Goal: Task Accomplishment & Management: Complete application form

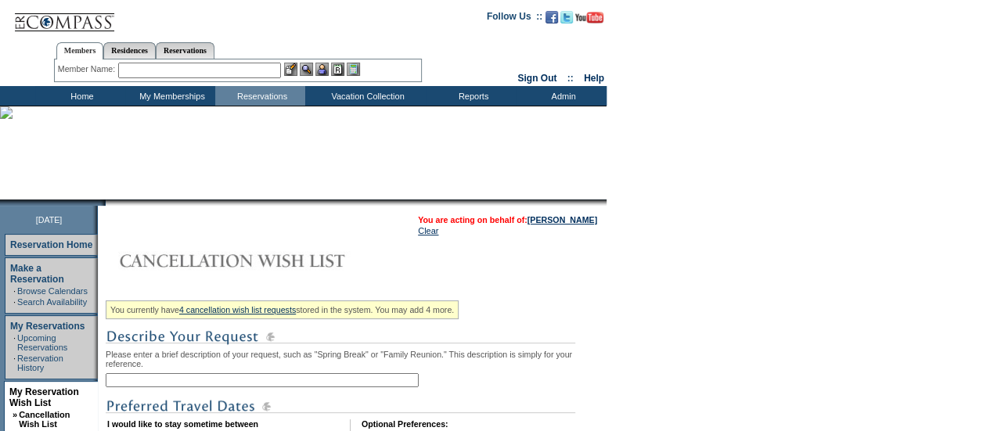
scroll to position [214, 0]
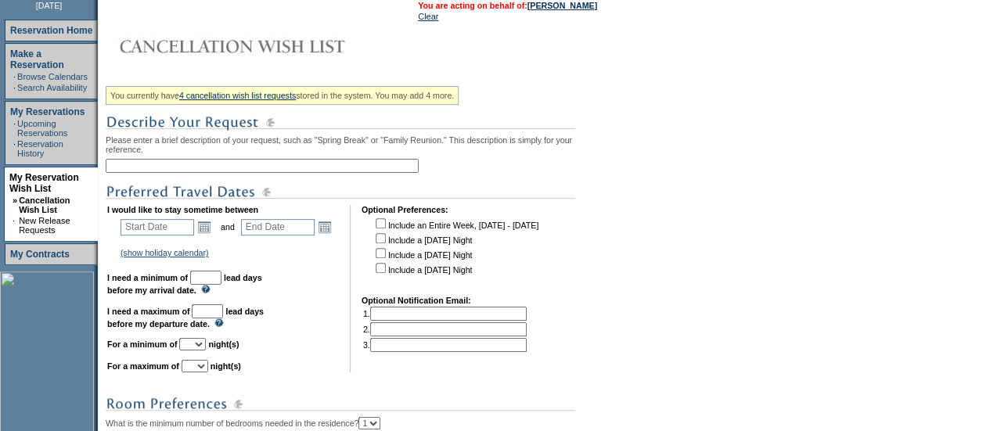
click at [125, 173] on input "text" at bounding box center [262, 166] width 313 height 14
paste input "Mayakoba - March / [DATE]"
type input "Mayakoba - March / [DATE]"
click at [213, 230] on link "Open the calendar popup." at bounding box center [204, 226] width 17 height 17
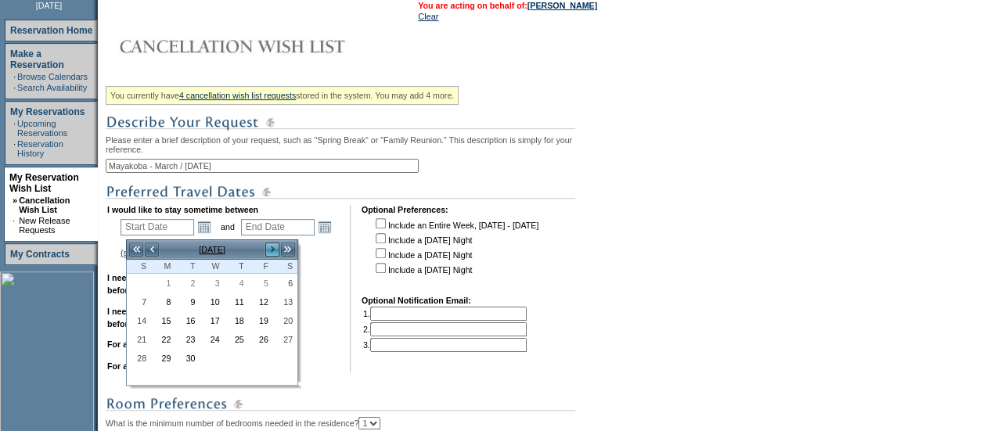
click at [272, 249] on link ">" at bounding box center [273, 250] width 16 height 16
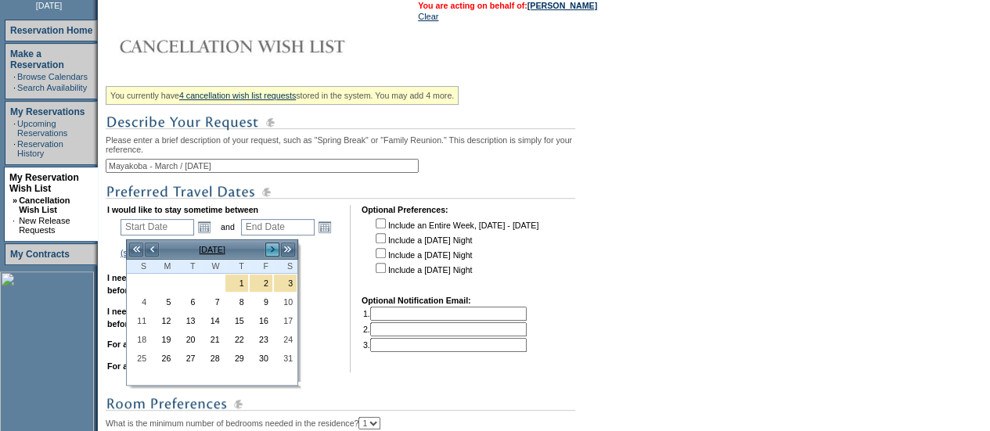
click at [272, 249] on link ">" at bounding box center [273, 250] width 16 height 16
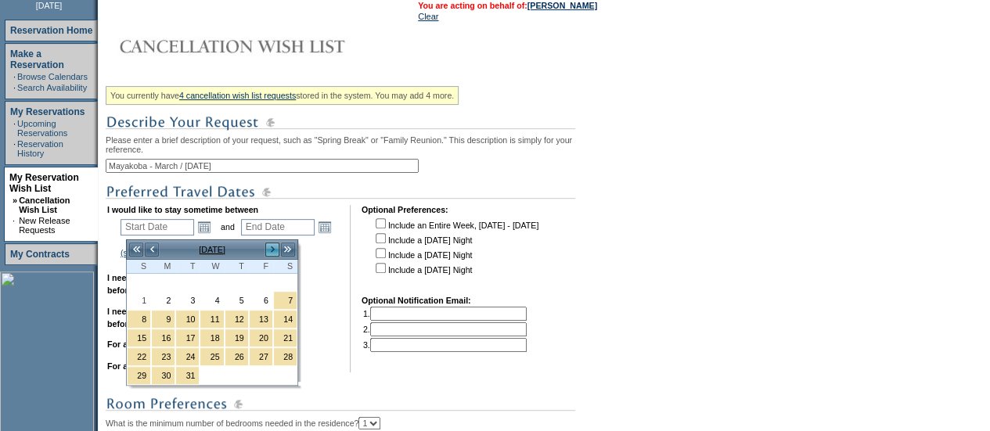
click at [272, 249] on link ">" at bounding box center [273, 250] width 16 height 16
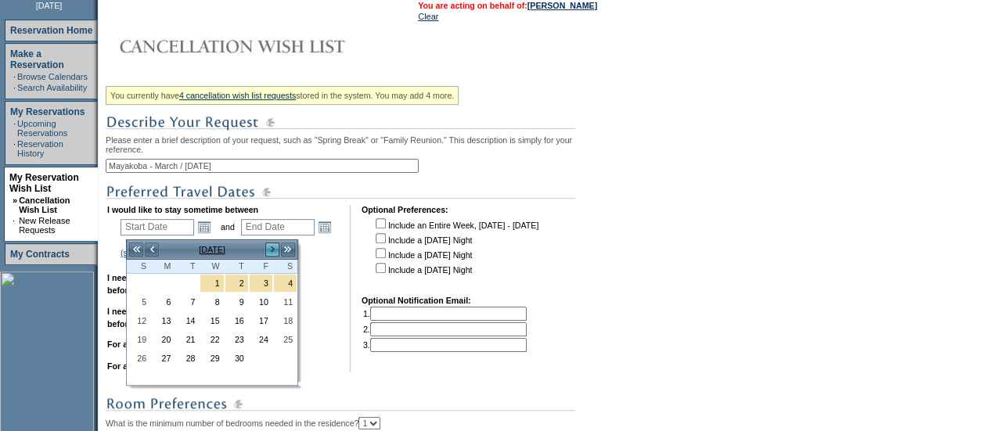
click at [272, 249] on link ">" at bounding box center [273, 250] width 16 height 16
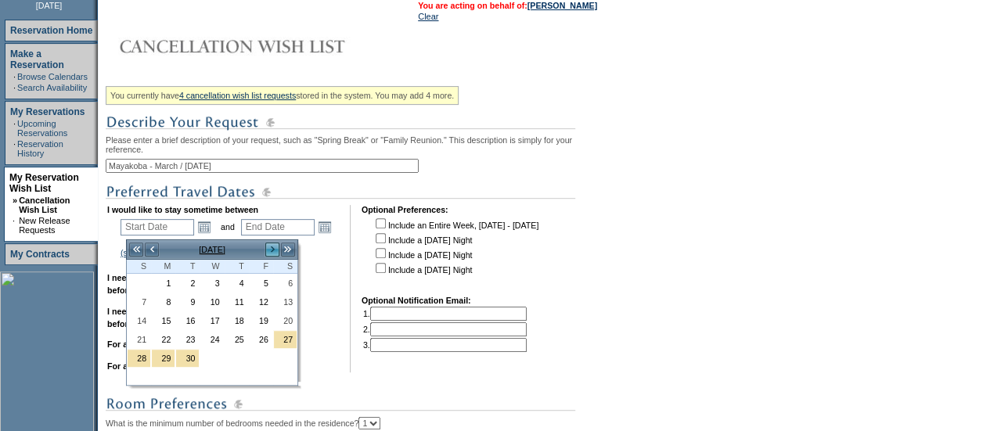
click at [272, 249] on link ">" at bounding box center [273, 250] width 16 height 16
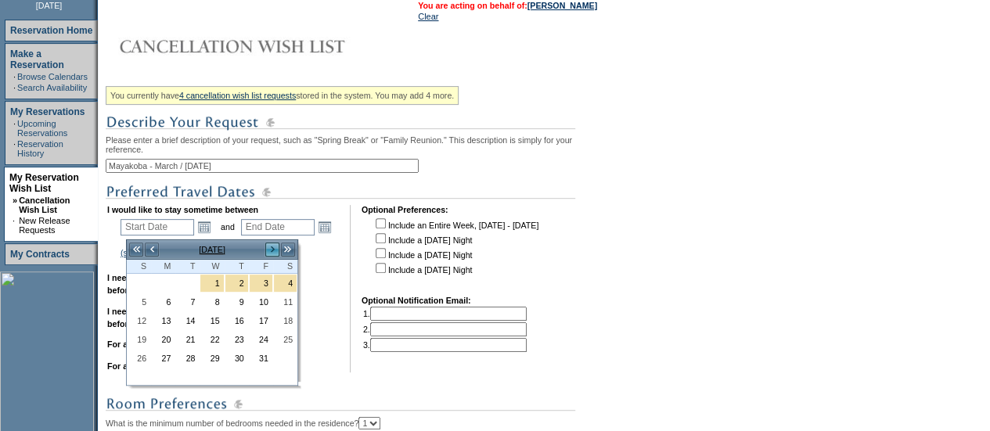
click at [272, 249] on link ">" at bounding box center [273, 250] width 16 height 16
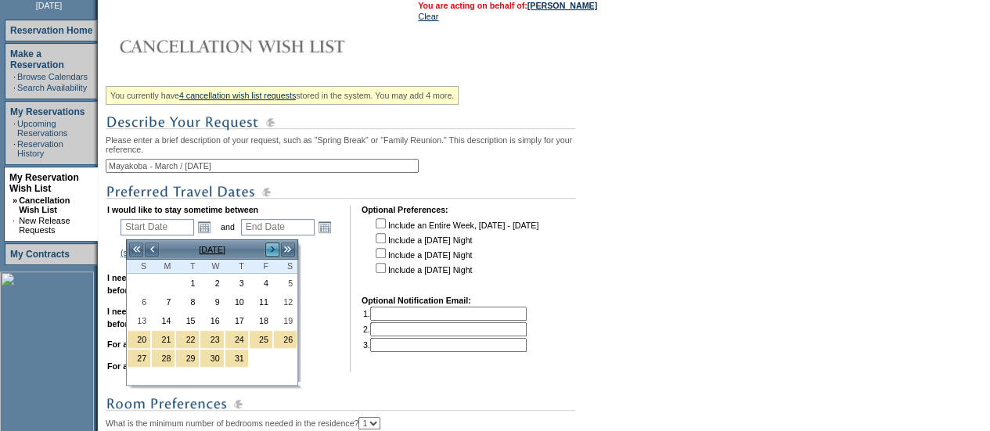
click at [272, 249] on link ">" at bounding box center [273, 250] width 16 height 16
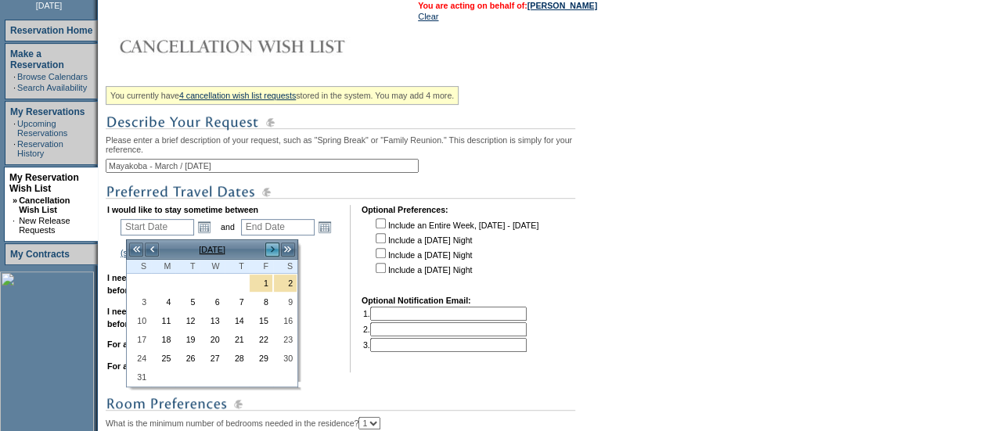
click at [272, 249] on link ">" at bounding box center [273, 250] width 16 height 16
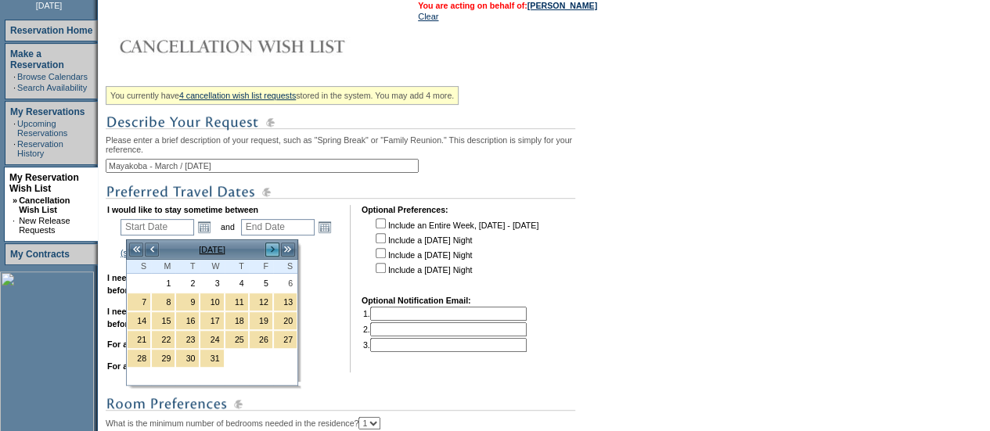
click at [272, 249] on link ">" at bounding box center [273, 250] width 16 height 16
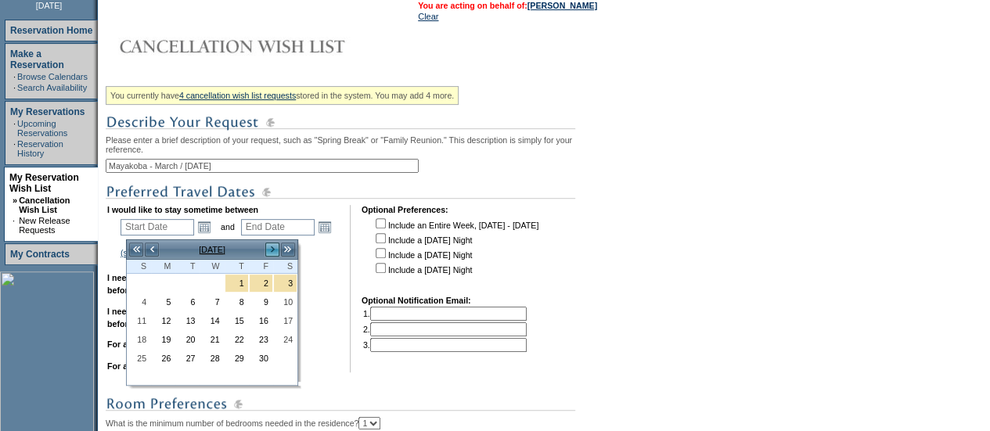
click at [272, 249] on link ">" at bounding box center [273, 250] width 16 height 16
click at [153, 253] on link "<" at bounding box center [152, 250] width 16 height 16
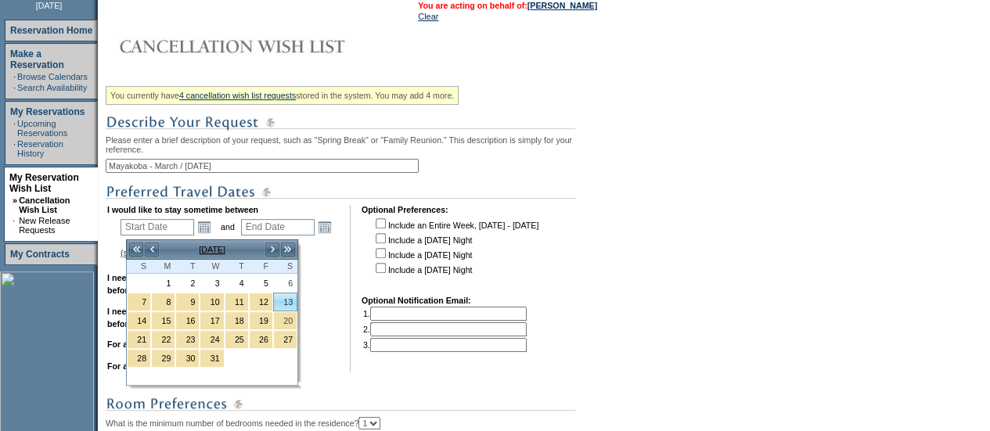
click at [291, 302] on link "13" at bounding box center [285, 301] width 23 height 17
type input "[DATE]"
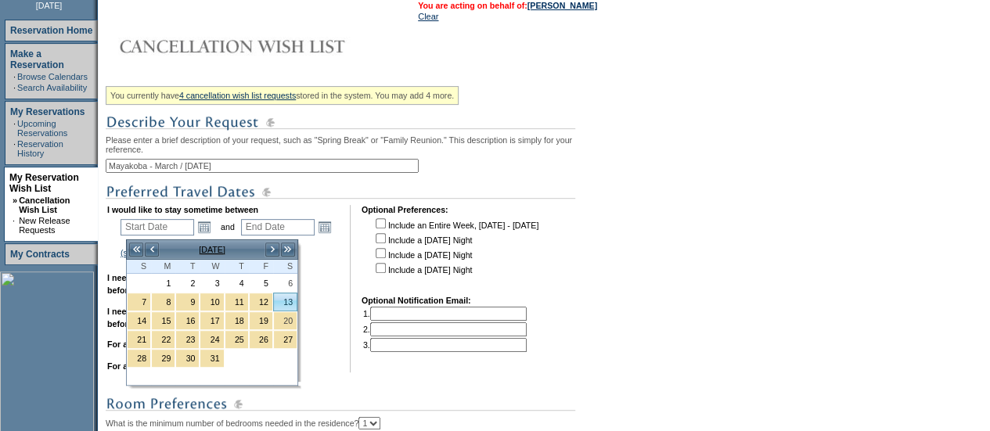
type input "558"
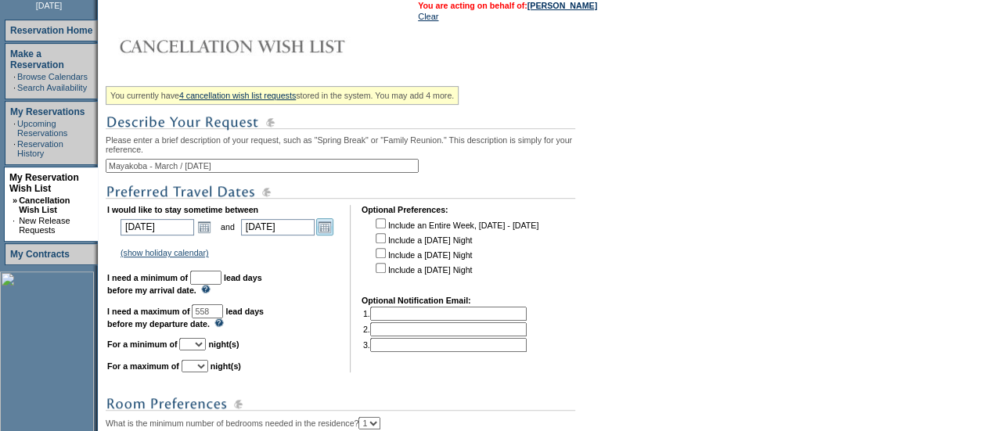
click at [333, 234] on link "Open the calendar popup." at bounding box center [324, 226] width 17 height 17
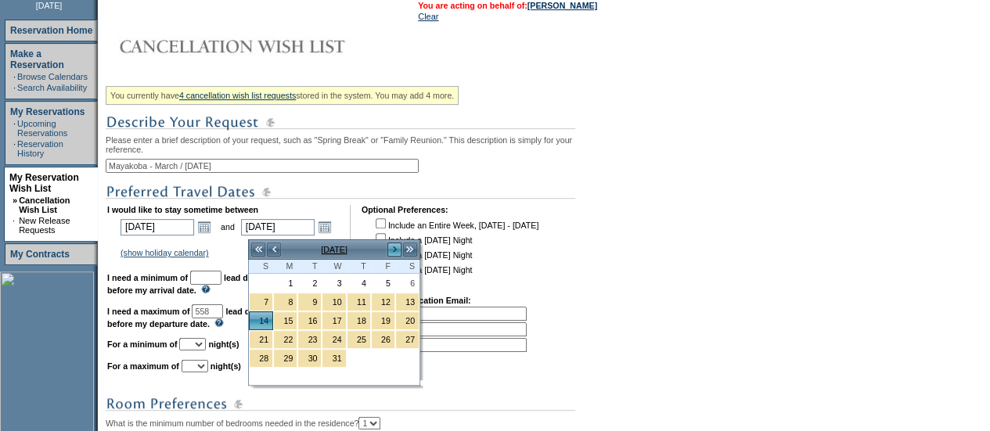
click at [391, 250] on link ">" at bounding box center [395, 250] width 16 height 16
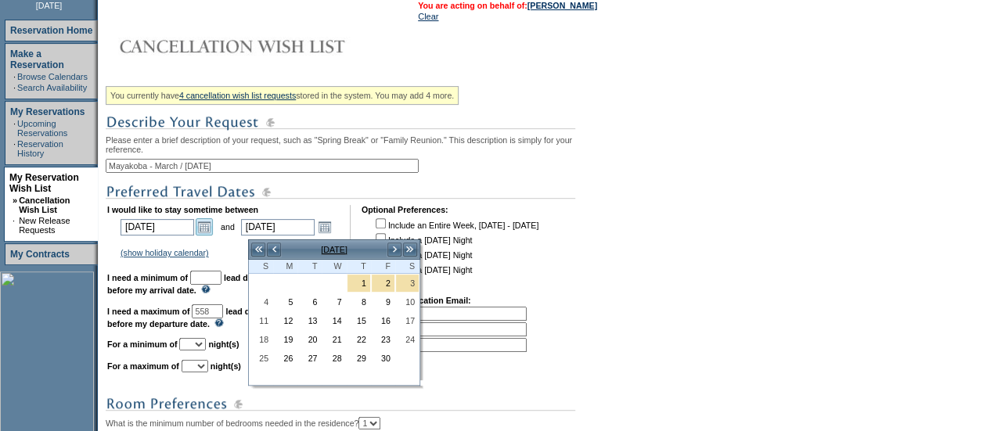
click at [209, 232] on link "Open the calendar popup." at bounding box center [204, 226] width 17 height 17
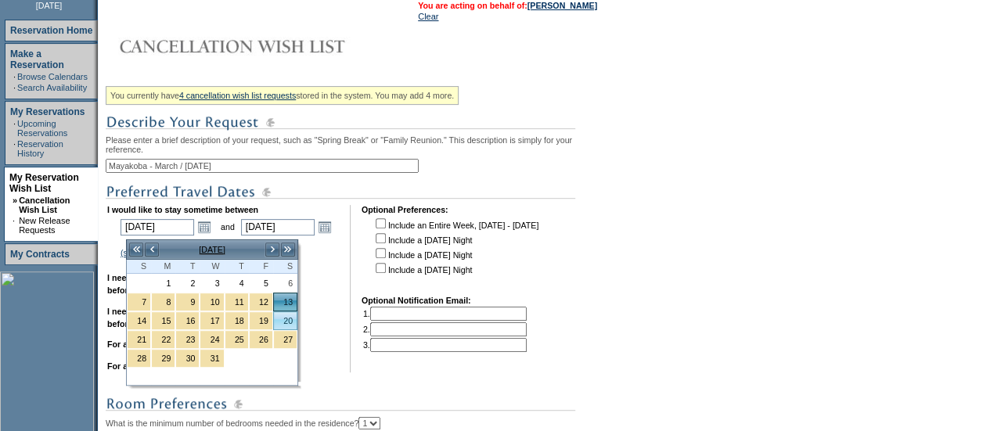
click at [284, 322] on link "20" at bounding box center [285, 320] width 23 height 17
type input "[DATE]"
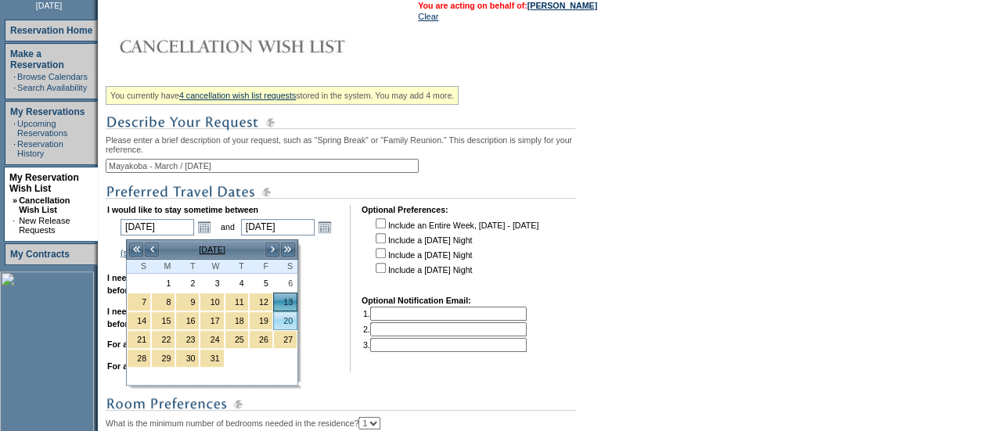
type input "565"
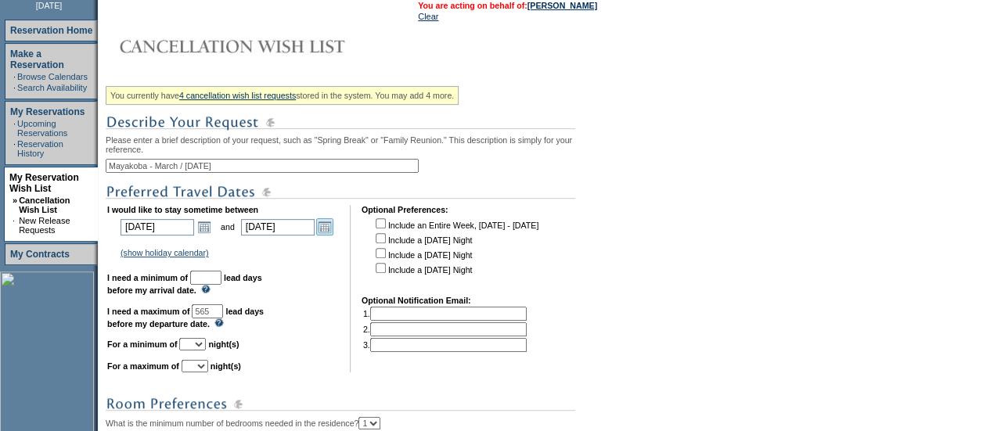
click at [327, 236] on link "Open the calendar popup." at bounding box center [324, 226] width 17 height 17
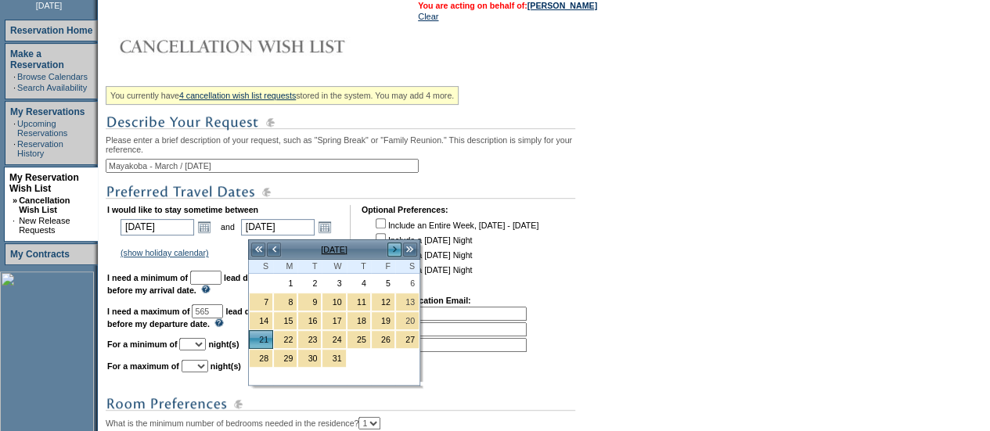
click at [394, 250] on link ">" at bounding box center [395, 250] width 16 height 16
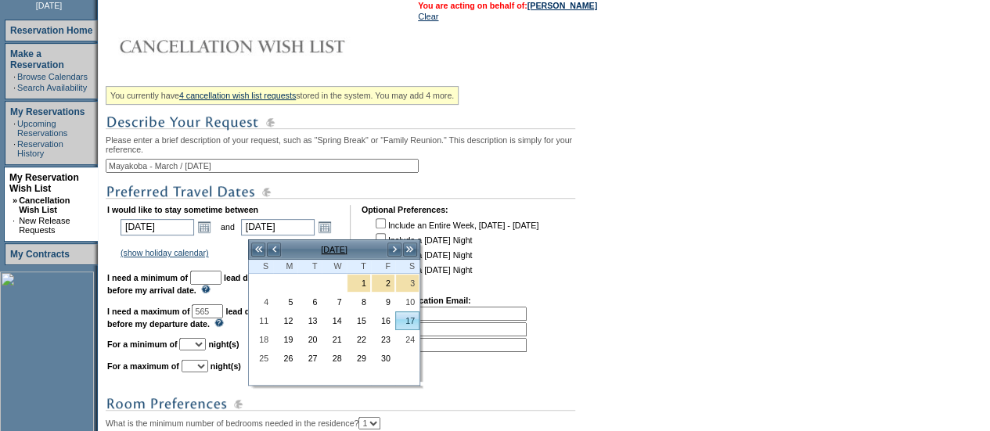
click at [416, 320] on link "17" at bounding box center [407, 320] width 23 height 17
type input "[DATE]"
type input "592"
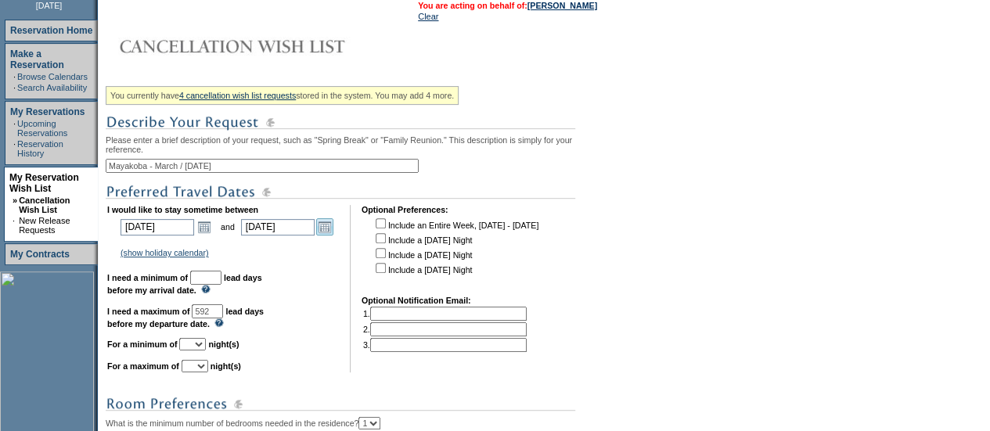
click at [330, 233] on link "Open the calendar popup." at bounding box center [324, 226] width 17 height 17
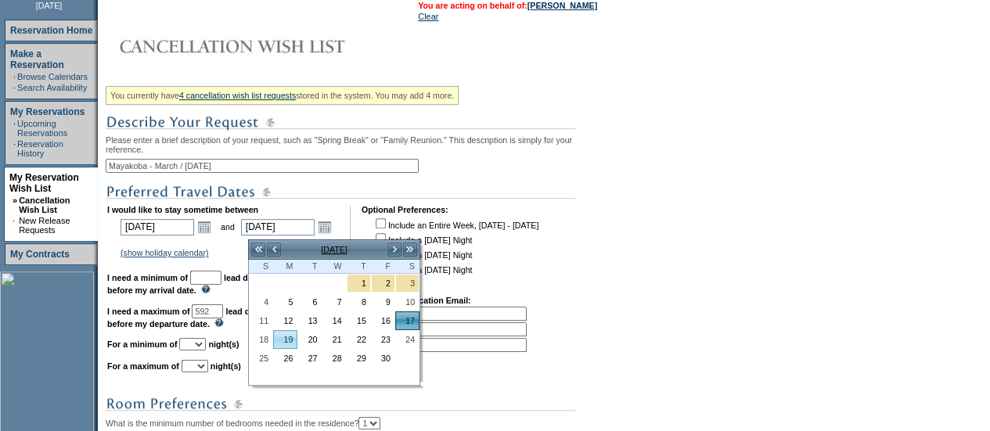
click at [274, 336] on link "19" at bounding box center [285, 339] width 23 height 17
type input "[DATE]"
type input "594"
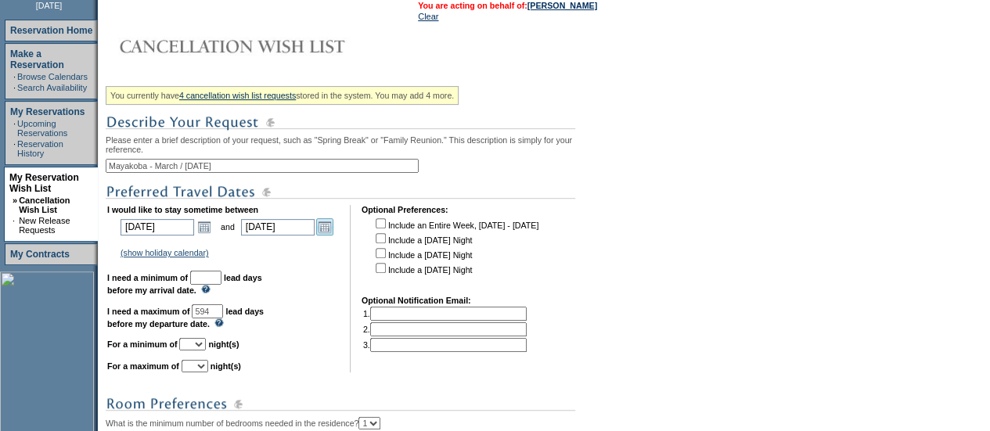
click at [330, 235] on link "Open the calendar popup." at bounding box center [324, 226] width 17 height 17
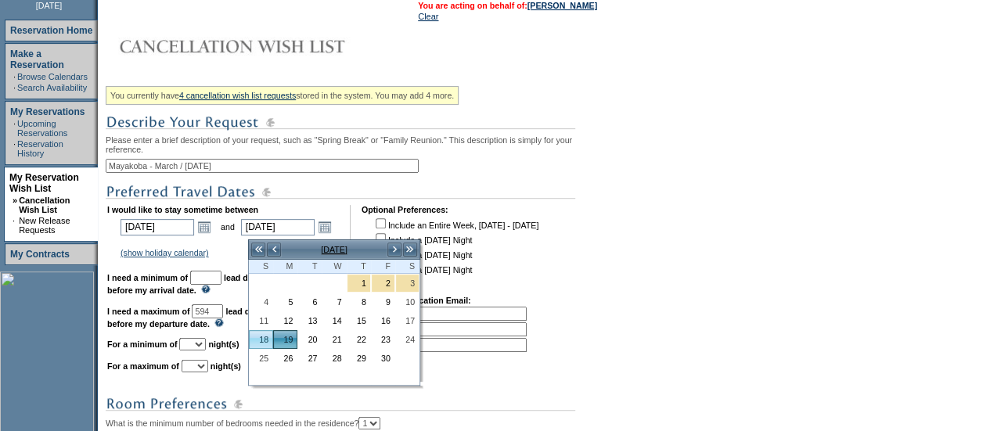
click at [258, 336] on link "18" at bounding box center [261, 339] width 23 height 17
type input "[DATE]"
type input "593"
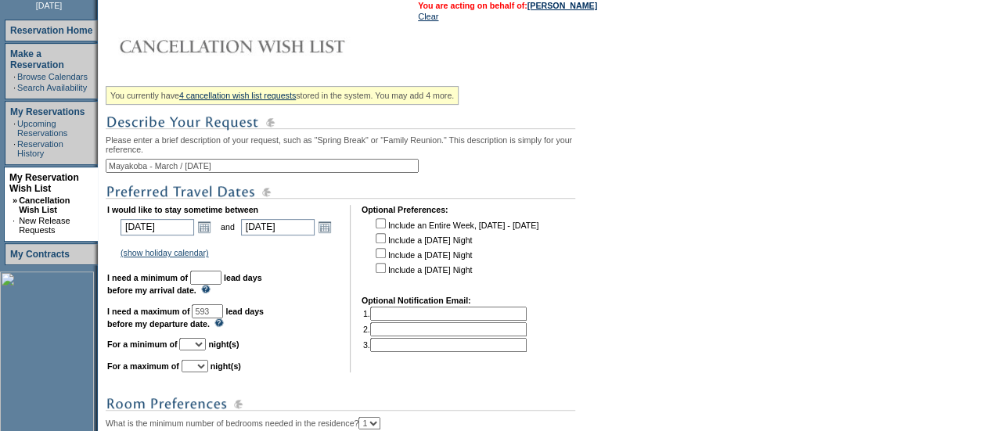
click at [221, 283] on input "text" at bounding box center [205, 278] width 31 height 14
type input "30"
click at [206, 350] on select "1 2 3 4 5 6 7 8 9 10 11 12 13 14" at bounding box center [192, 344] width 27 height 13
click at [383, 229] on input "checkbox" at bounding box center [381, 223] width 10 height 10
checkbox input "true"
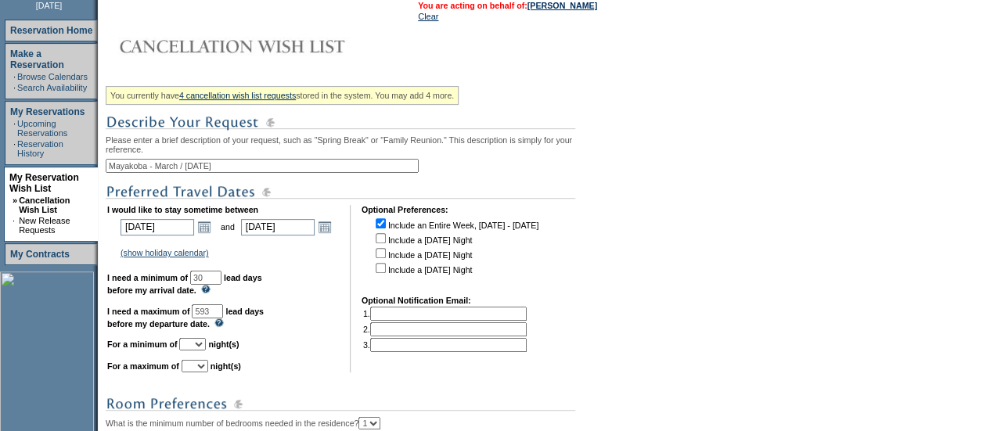
select select "7"
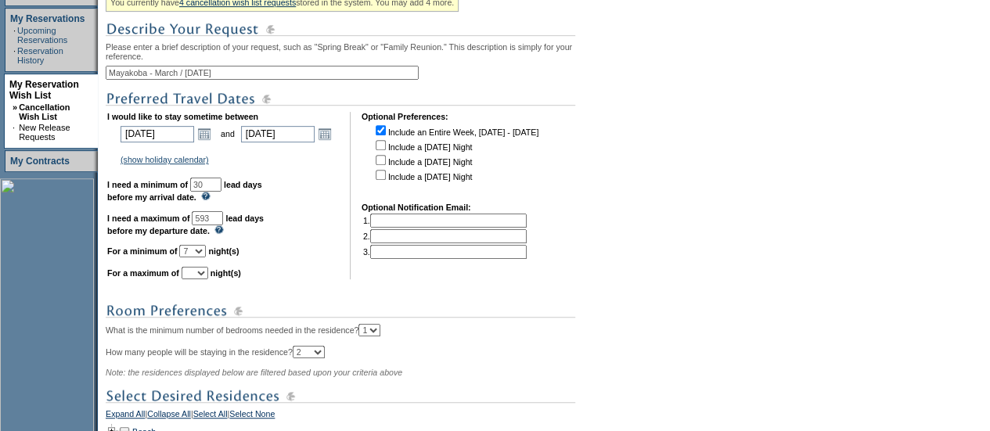
click at [208, 279] on select "1 2 3 4 5 6 7 8 9 10 11 12 13 14" at bounding box center [195, 273] width 27 height 13
select select "7"
click at [200, 274] on select "1 2 3 4 5 6 7 8 9 10 11 12 13 14" at bounding box center [195, 273] width 27 height 13
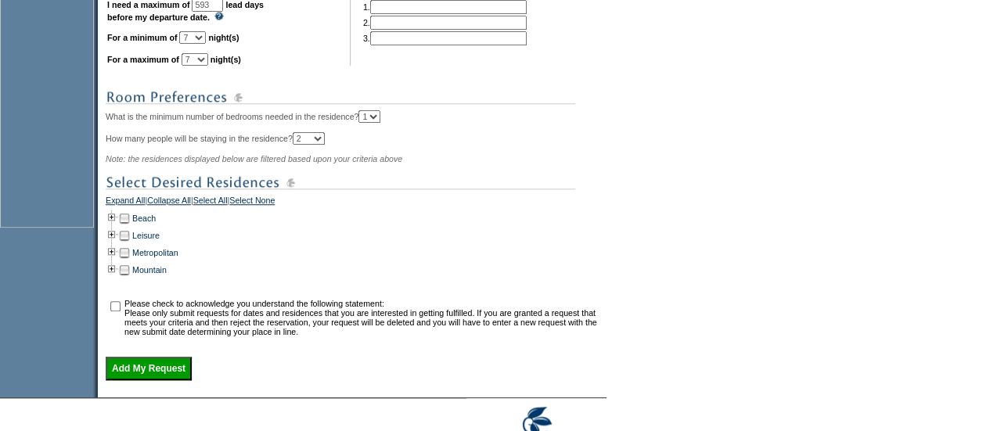
scroll to position [520, 0]
click at [116, 221] on td at bounding box center [112, 219] width 13 height 17
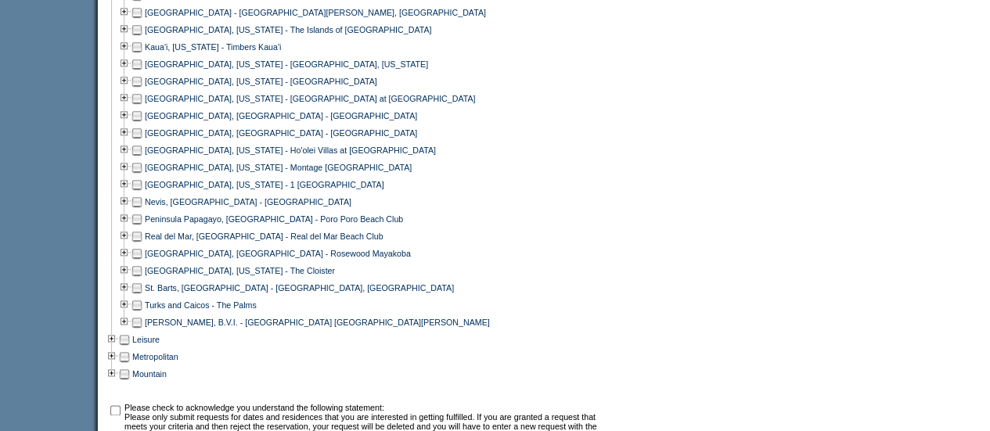
scroll to position [797, 0]
click at [143, 261] on td at bounding box center [137, 252] width 13 height 17
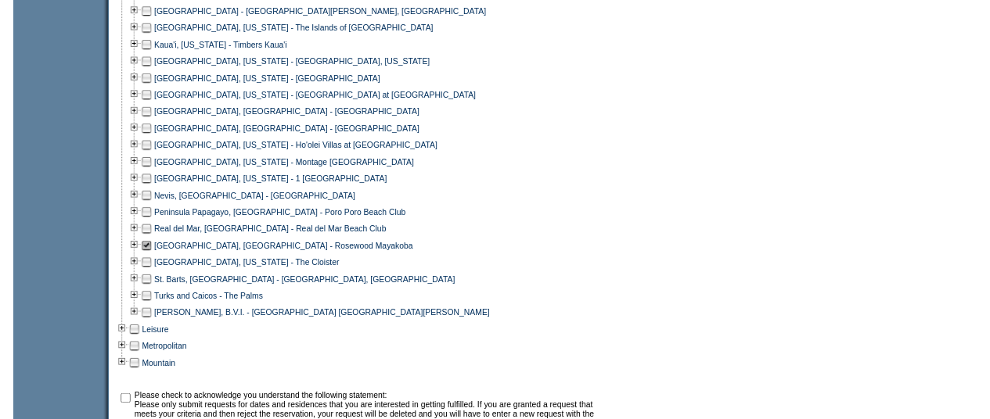
scroll to position [961, 0]
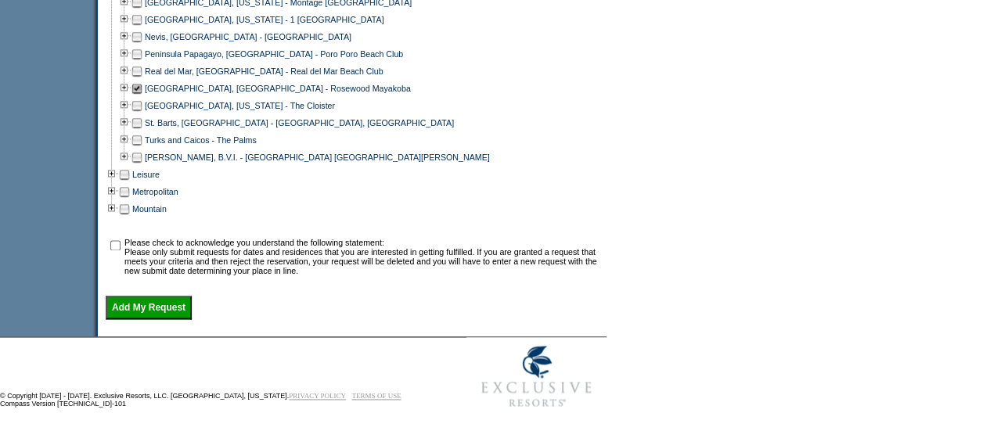
click at [123, 263] on td at bounding box center [115, 257] width 16 height 38
click at [119, 250] on input "checkbox" at bounding box center [115, 245] width 10 height 10
checkbox input "true"
click at [146, 317] on input "Add My Request" at bounding box center [149, 307] width 86 height 23
